Goal: Check status: Check status

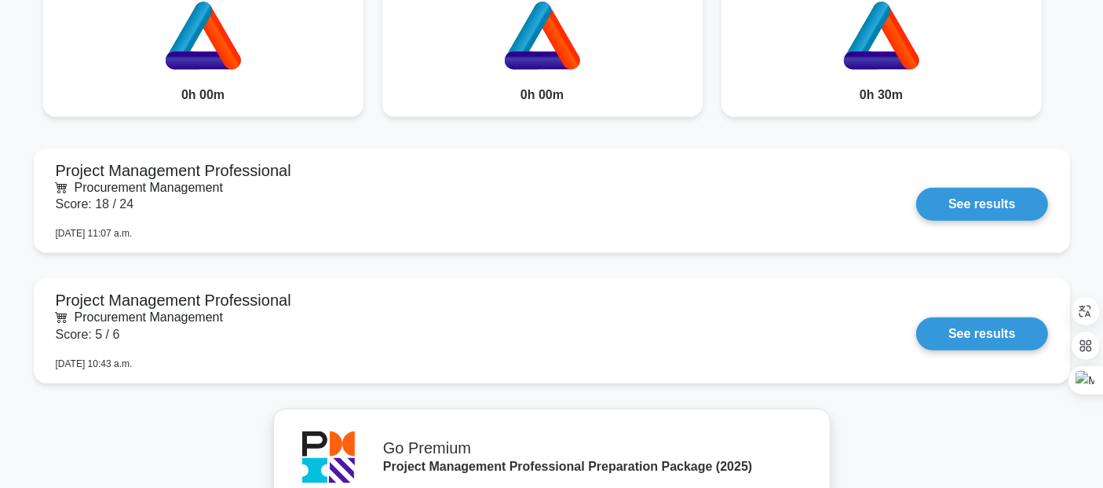
scroll to position [1347, 0]
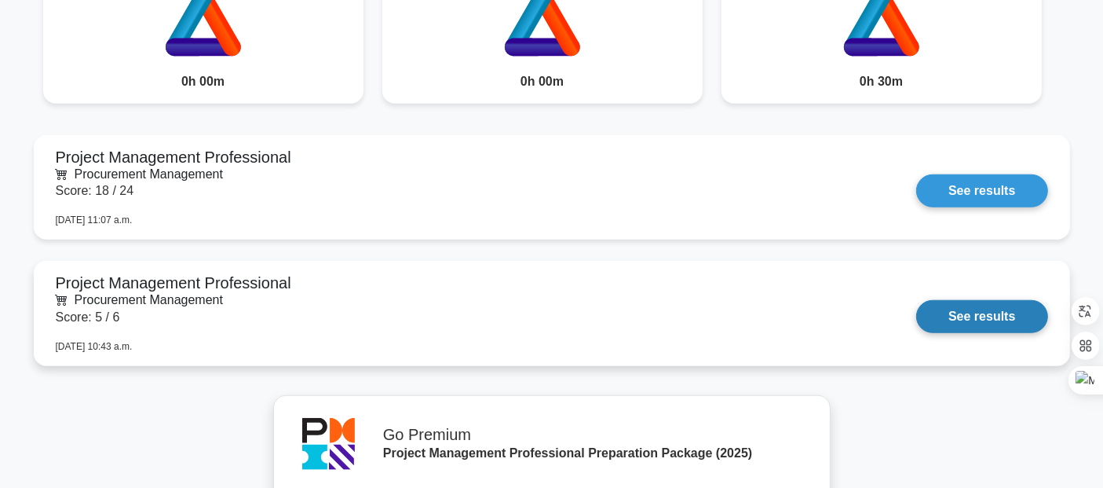
click at [968, 325] on link "See results" at bounding box center [981, 316] width 131 height 33
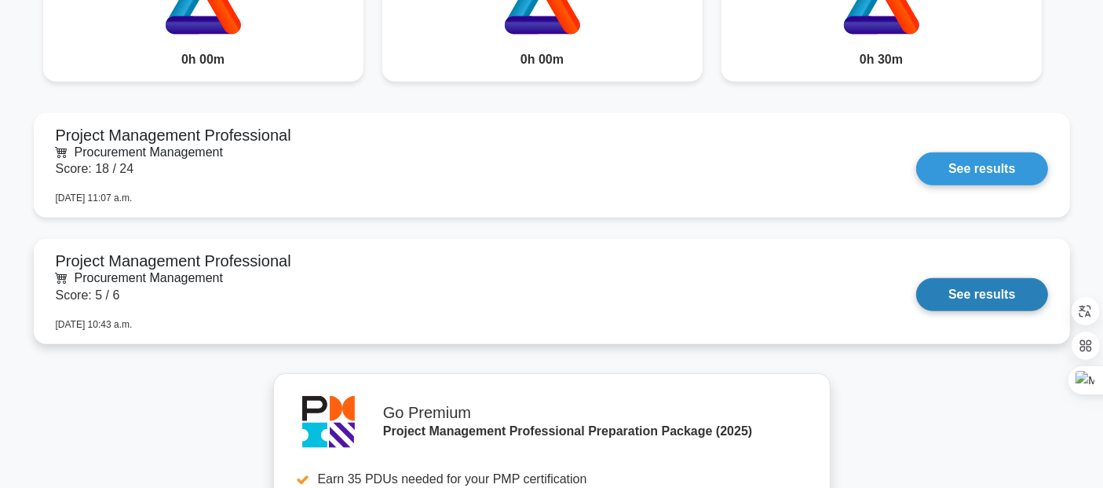
scroll to position [1368, 0]
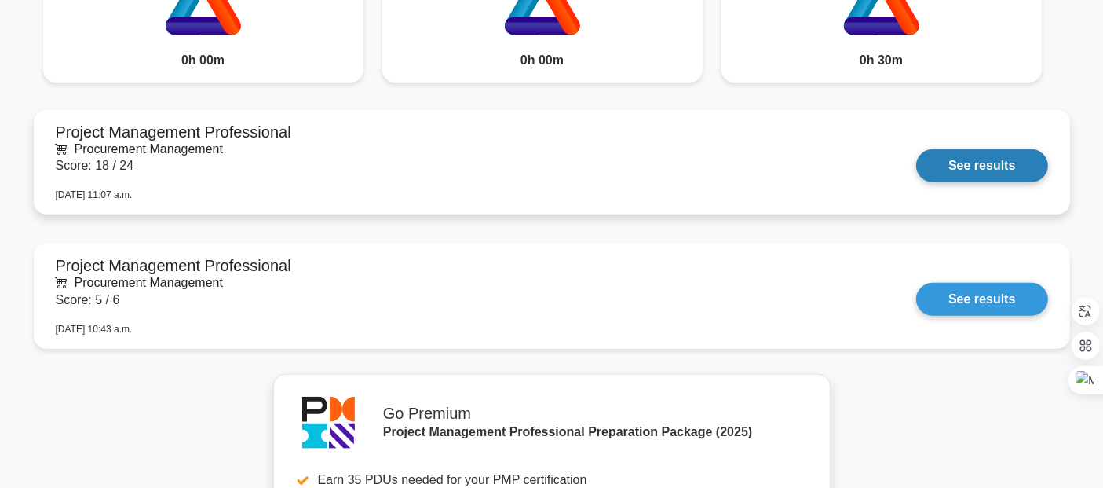
click at [973, 159] on link "See results" at bounding box center [981, 165] width 131 height 33
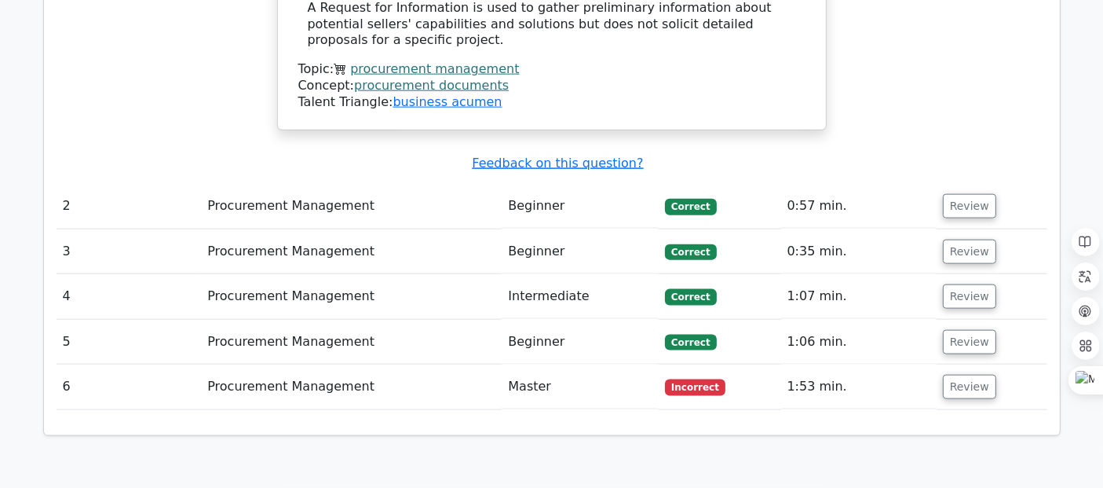
scroll to position [1940, 0]
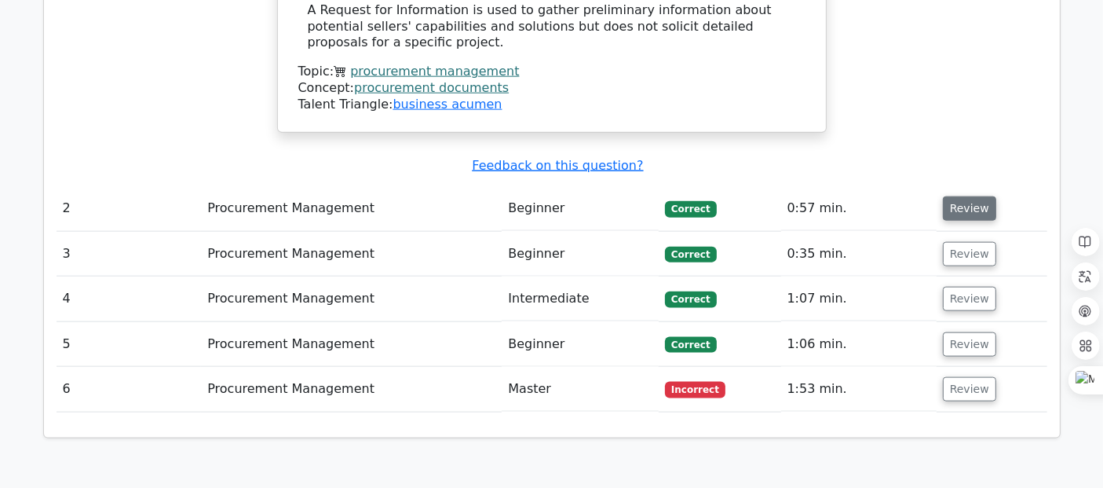
click at [969, 196] on button "Review" at bounding box center [969, 208] width 53 height 24
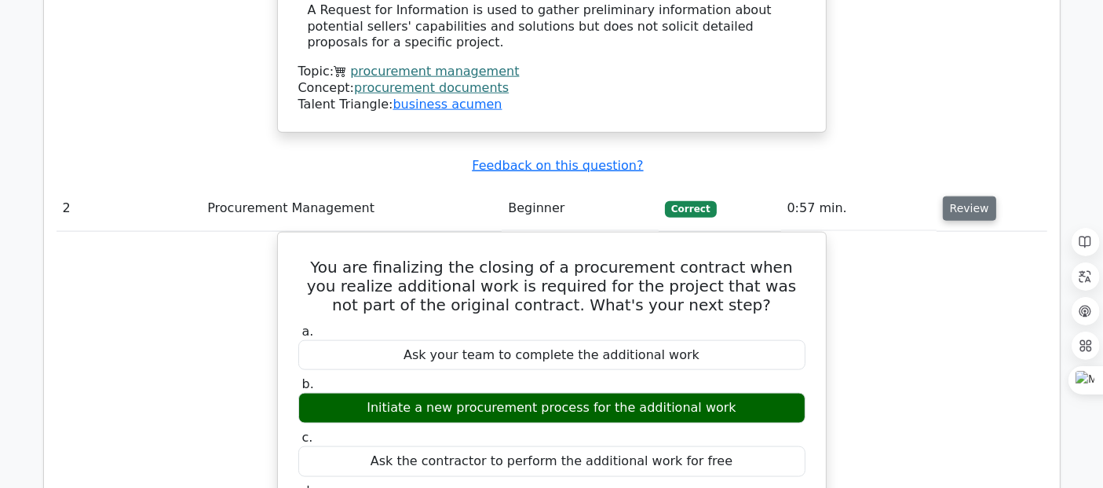
click at [966, 196] on button "Review" at bounding box center [969, 208] width 53 height 24
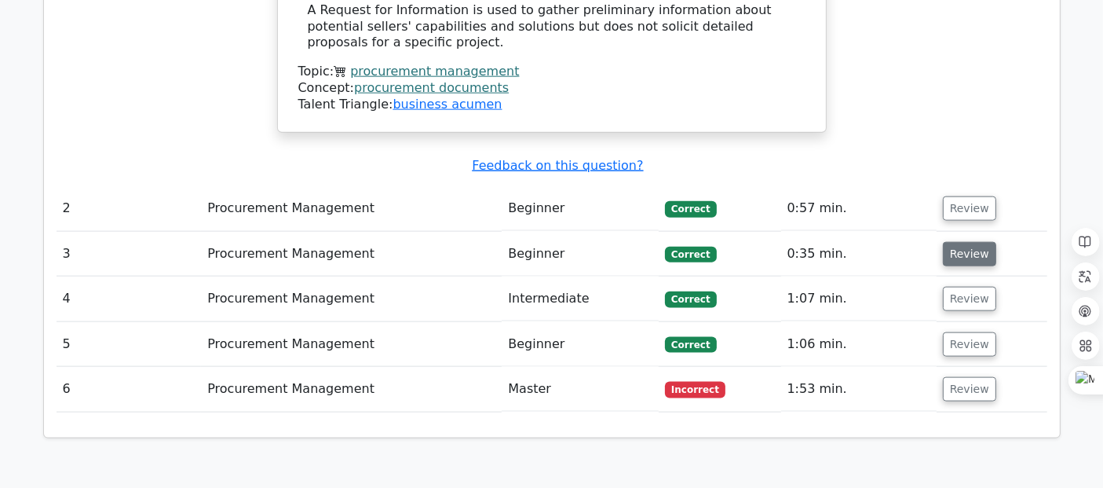
click at [971, 242] on button "Review" at bounding box center [969, 254] width 53 height 24
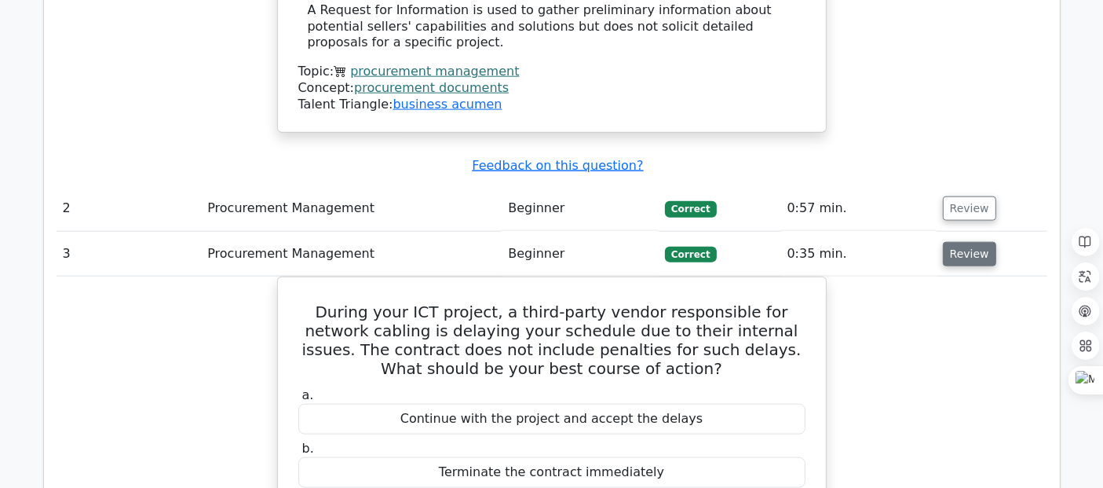
click at [952, 242] on button "Review" at bounding box center [969, 254] width 53 height 24
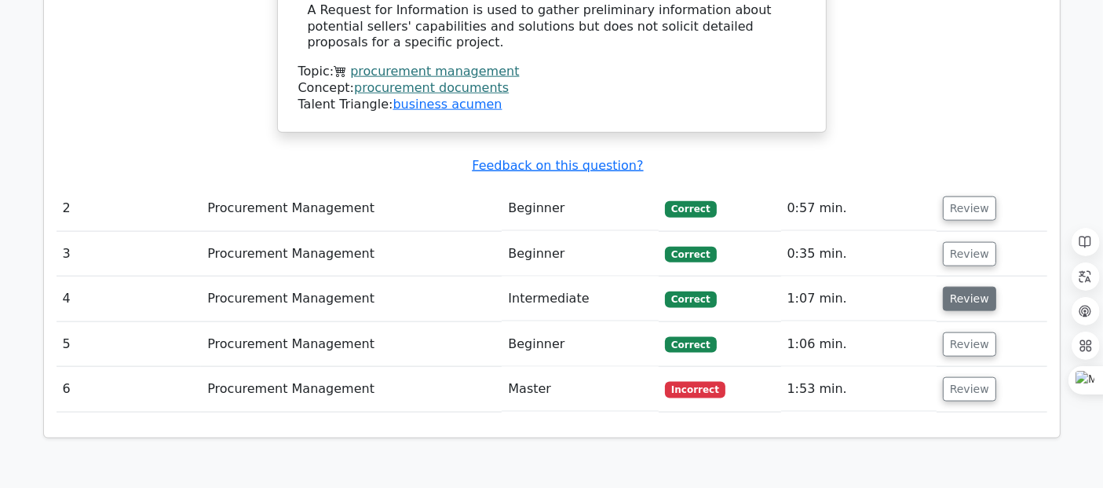
click at [951, 287] on button "Review" at bounding box center [969, 299] width 53 height 24
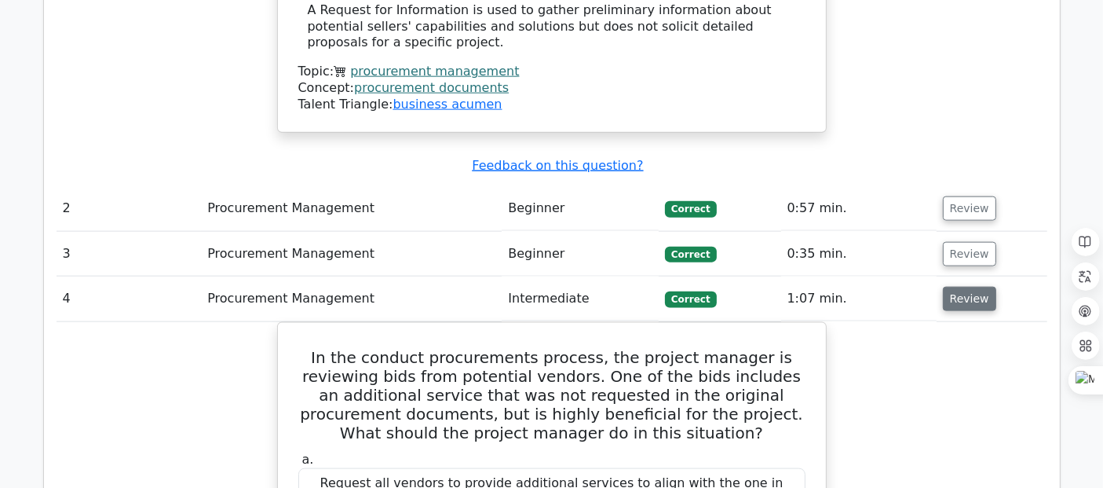
click at [958, 287] on button "Review" at bounding box center [969, 299] width 53 height 24
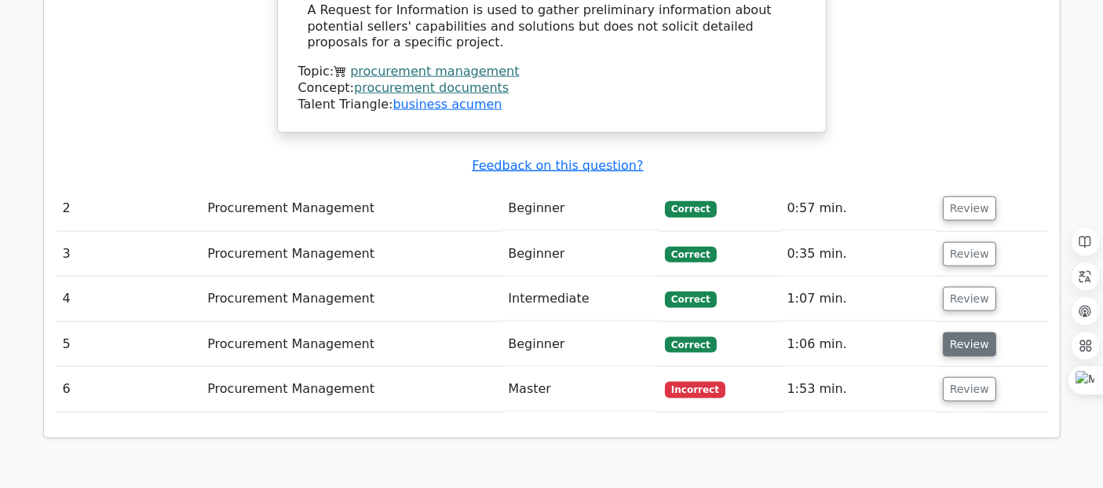
click at [960, 332] on button "Review" at bounding box center [969, 344] width 53 height 24
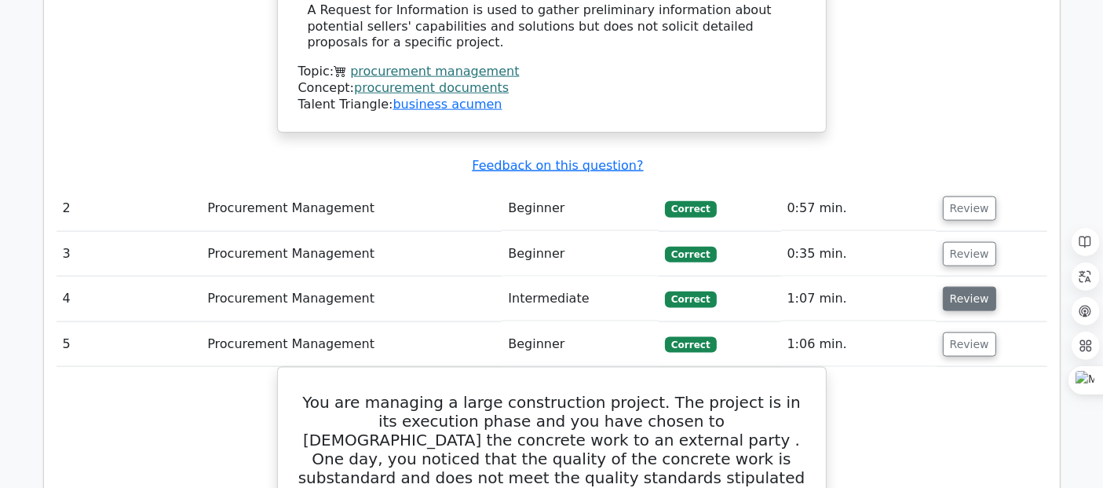
click at [956, 287] on button "Review" at bounding box center [969, 299] width 53 height 24
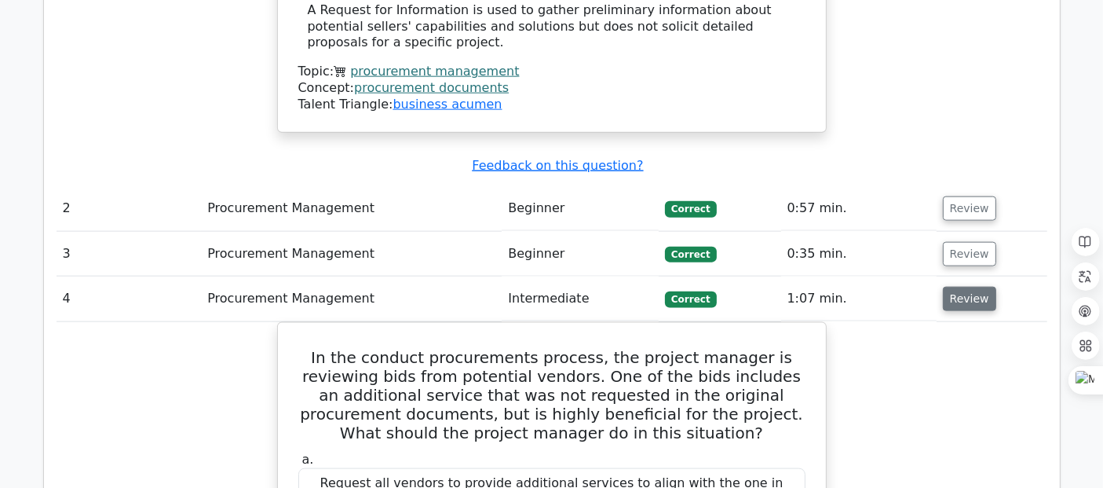
click at [971, 287] on button "Review" at bounding box center [969, 299] width 53 height 24
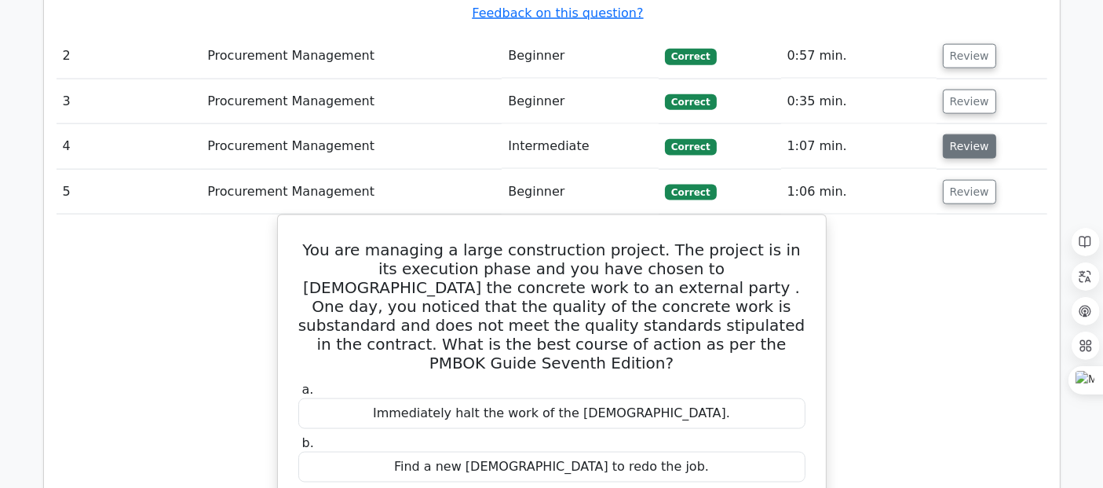
scroll to position [2093, 0]
click at [964, 180] on button "Review" at bounding box center [969, 192] width 53 height 24
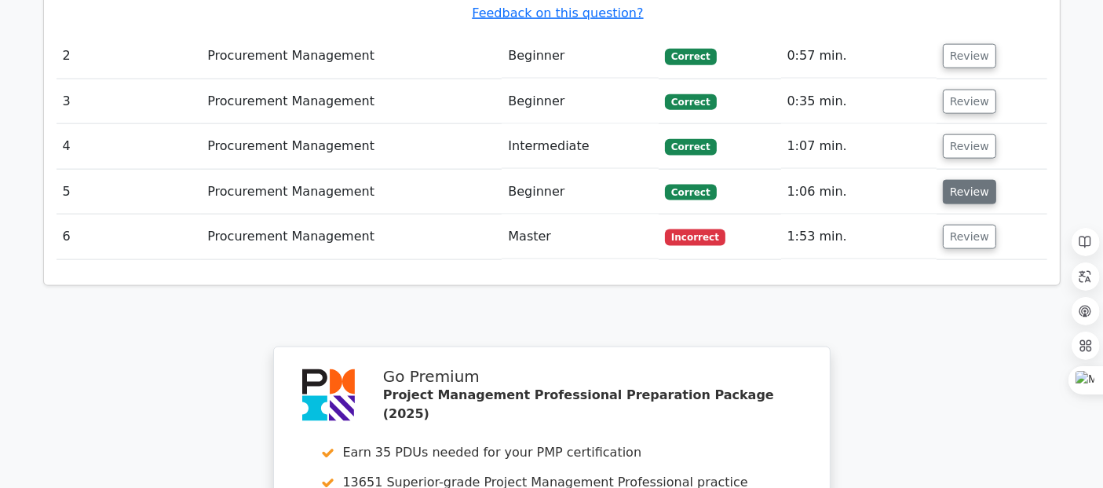
click at [967, 180] on button "Review" at bounding box center [969, 192] width 53 height 24
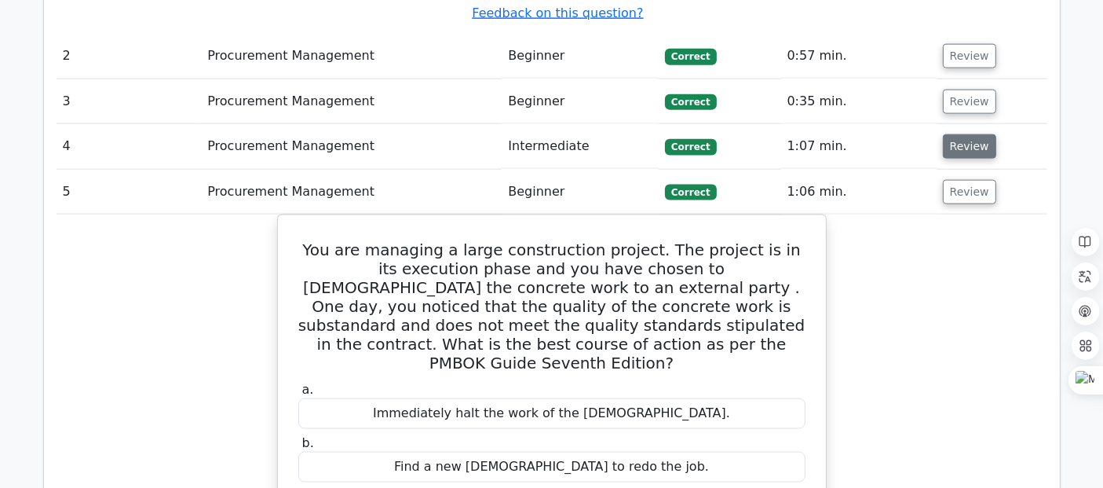
click at [962, 134] on button "Review" at bounding box center [969, 146] width 53 height 24
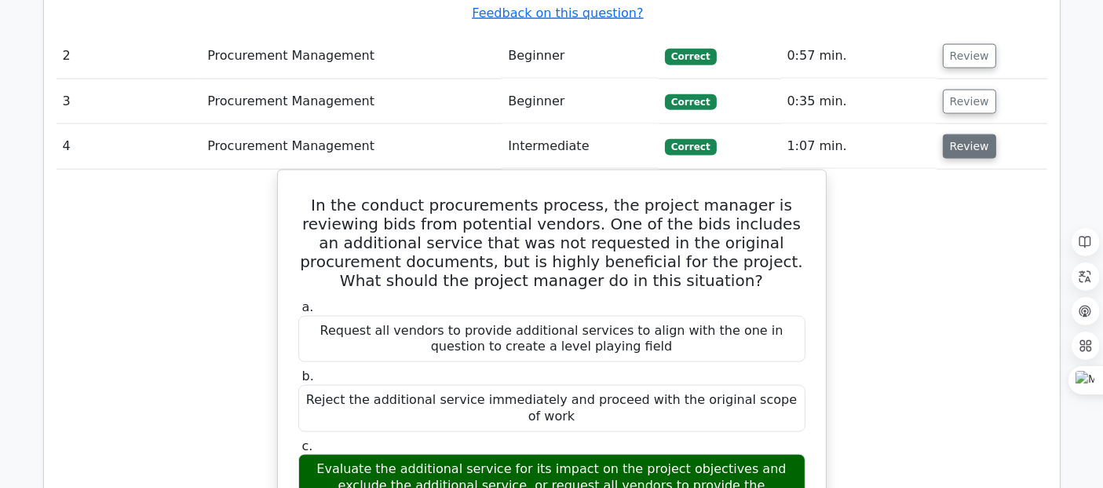
click at [952, 134] on button "Review" at bounding box center [969, 146] width 53 height 24
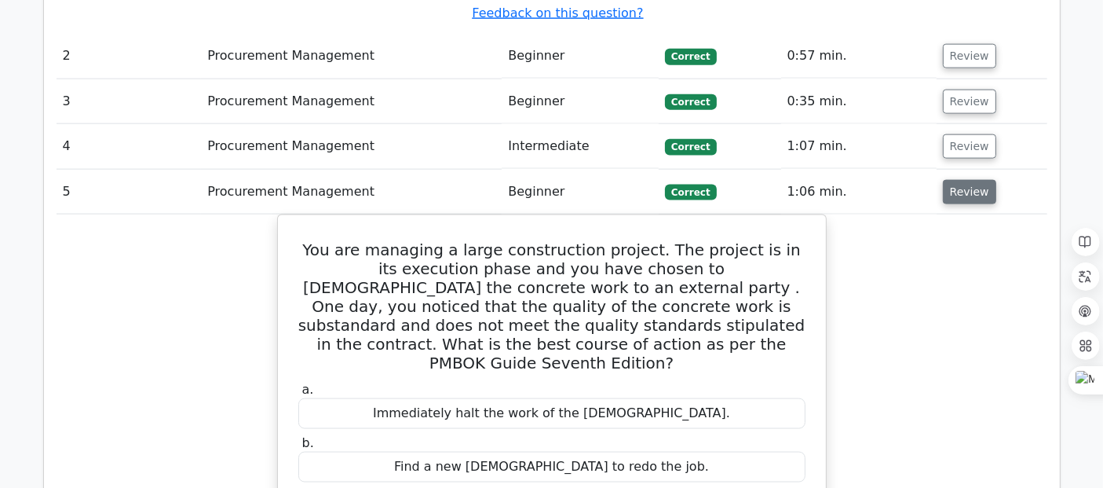
click at [954, 180] on button "Review" at bounding box center [969, 192] width 53 height 24
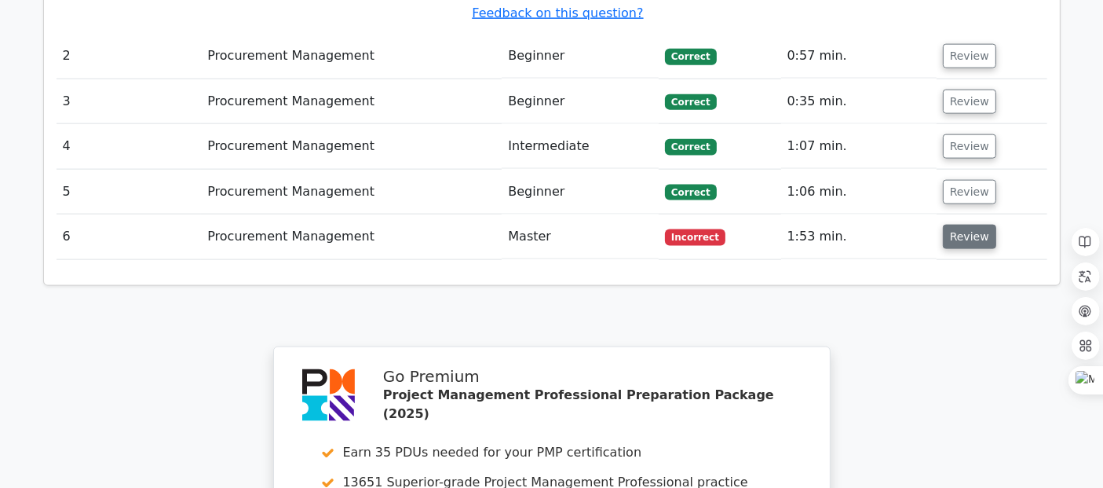
click at [967, 225] on button "Review" at bounding box center [969, 237] width 53 height 24
click at [964, 225] on button "Review" at bounding box center [969, 237] width 53 height 24
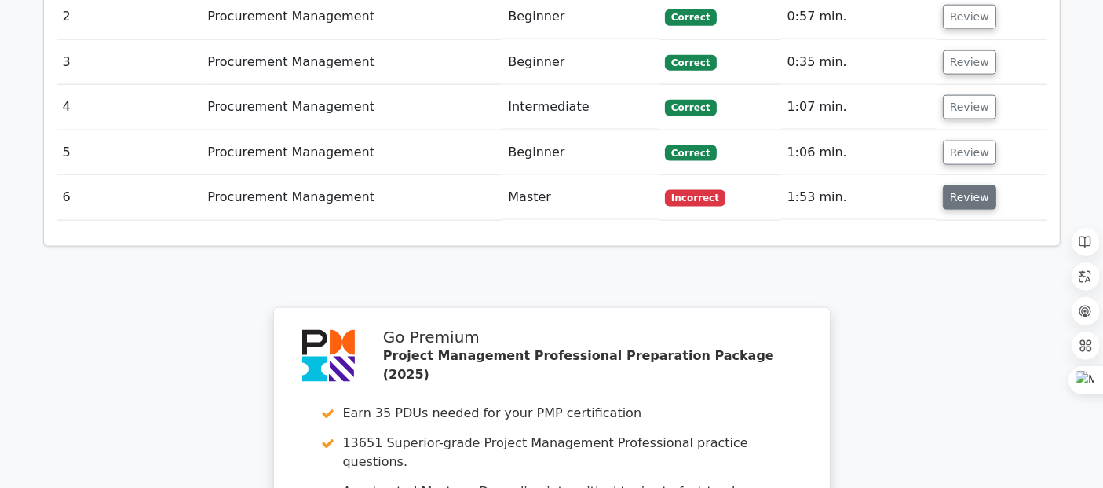
scroll to position [2133, 0]
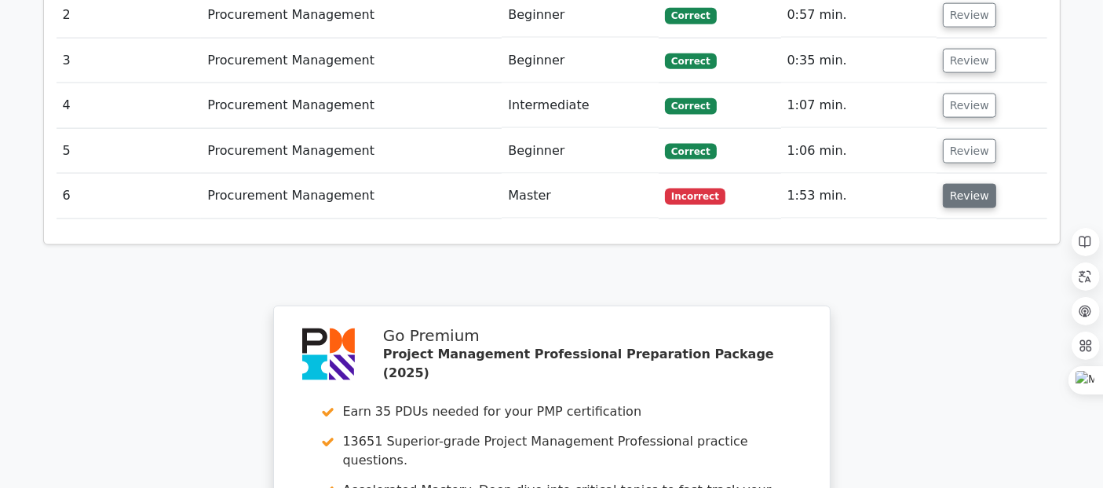
click at [962, 184] on button "Review" at bounding box center [969, 196] width 53 height 24
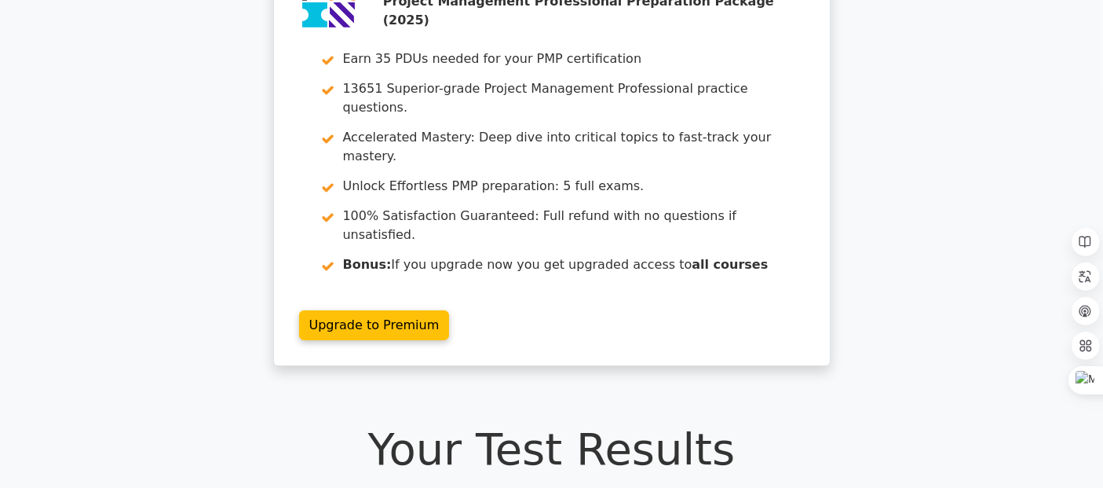
scroll to position [0, 0]
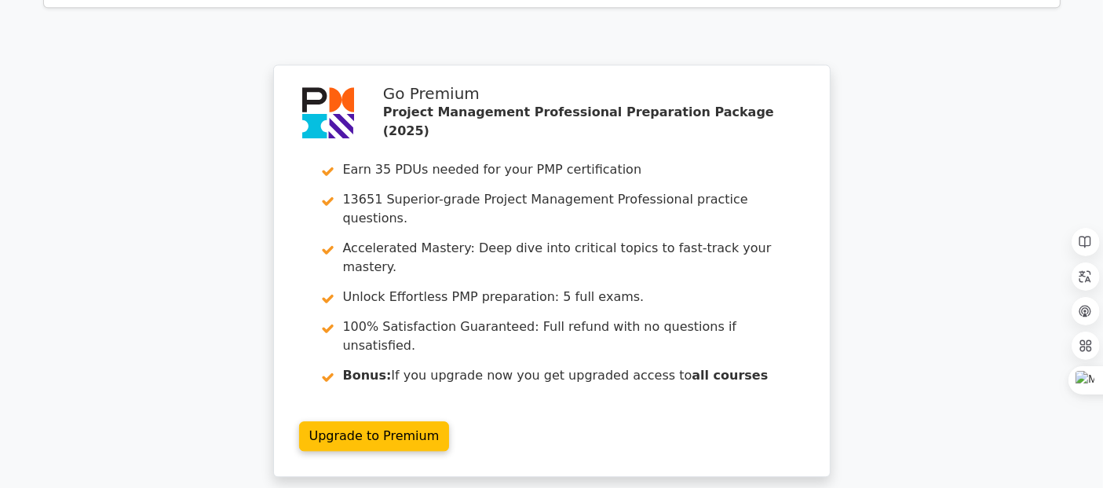
scroll to position [3870, 0]
